Goal: Find specific page/section: Find specific page/section

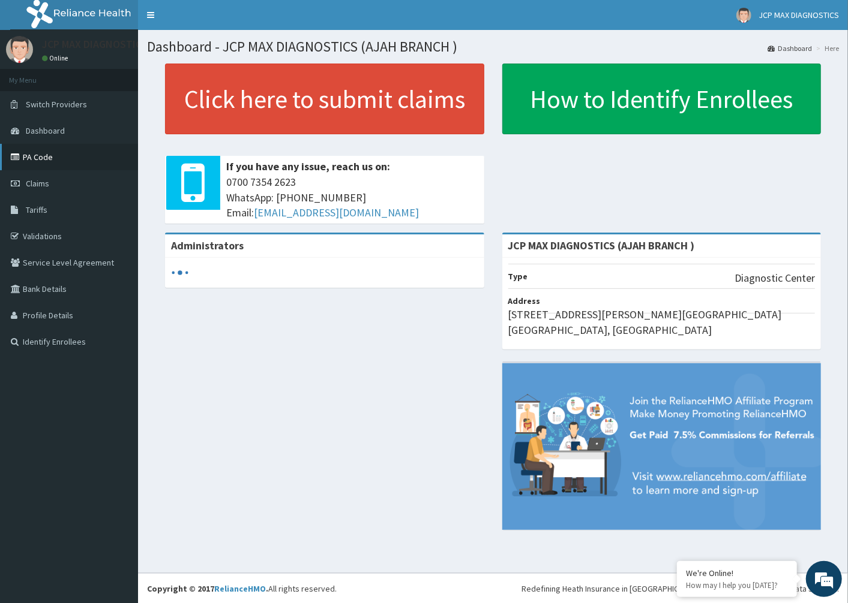
click at [46, 154] on link "PA Code" at bounding box center [69, 157] width 138 height 26
